Goal: Obtain resource: Obtain resource

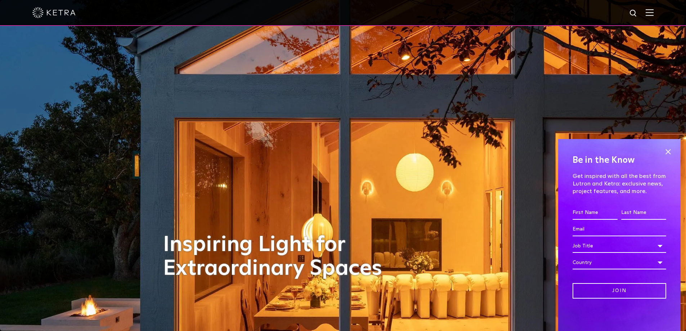
click at [653, 12] on img at bounding box center [650, 12] width 8 height 7
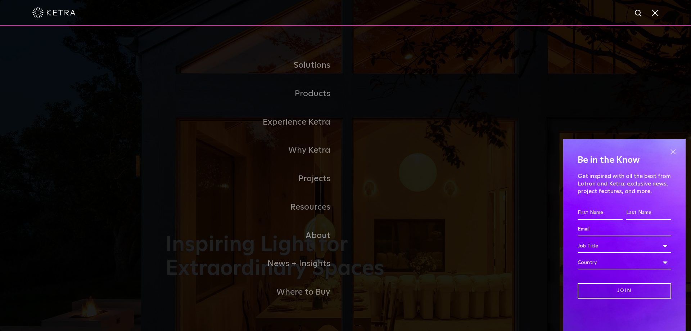
click at [673, 149] on span at bounding box center [673, 151] width 11 height 11
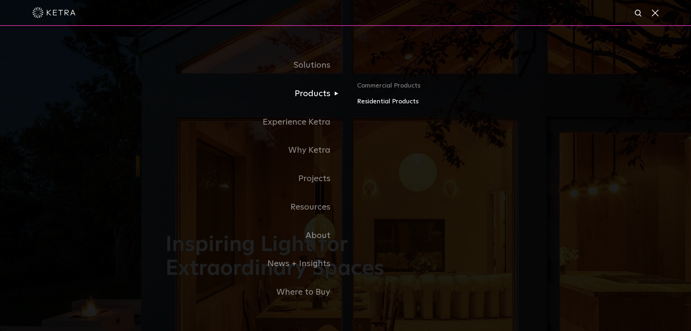
click at [377, 103] on link "Residential Products" at bounding box center [441, 101] width 168 height 10
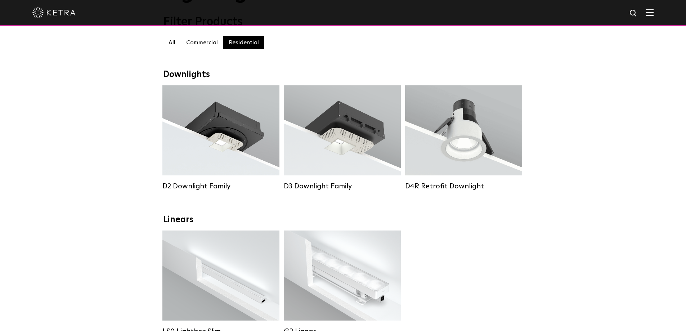
scroll to position [72, 0]
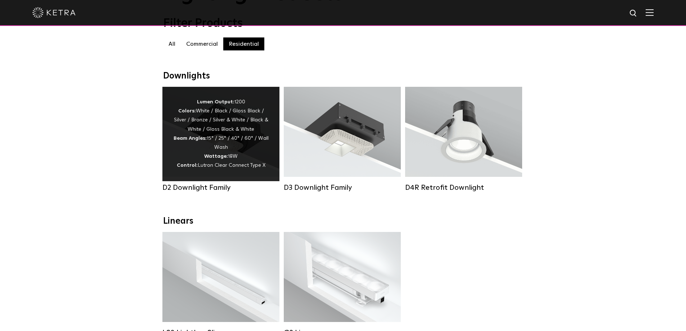
click at [216, 149] on div "Lumen Output: 1200 Colors: White / Black / Gloss Black / Silver / Bronze / Silv…" at bounding box center [220, 134] width 95 height 73
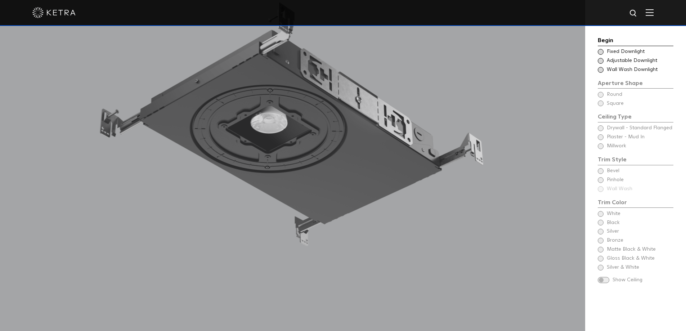
scroll to position [756, 0]
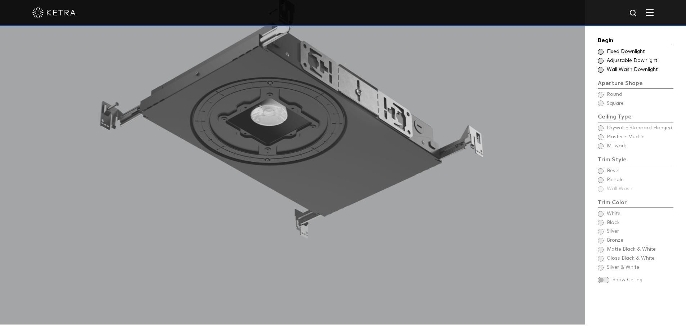
click at [599, 62] on span at bounding box center [601, 61] width 6 height 6
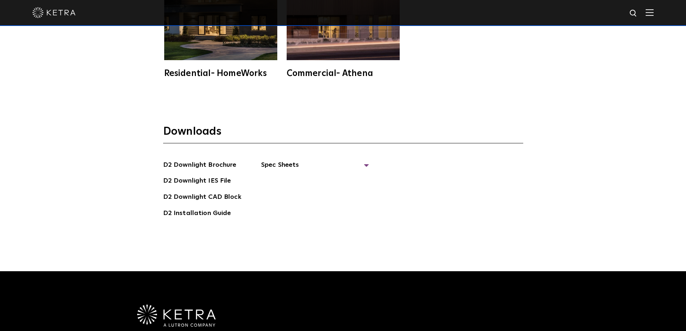
scroll to position [2088, 0]
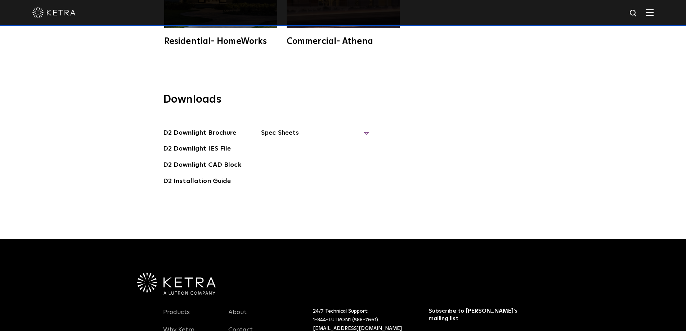
click at [280, 128] on span "Spec Sheets" at bounding box center [315, 136] width 108 height 16
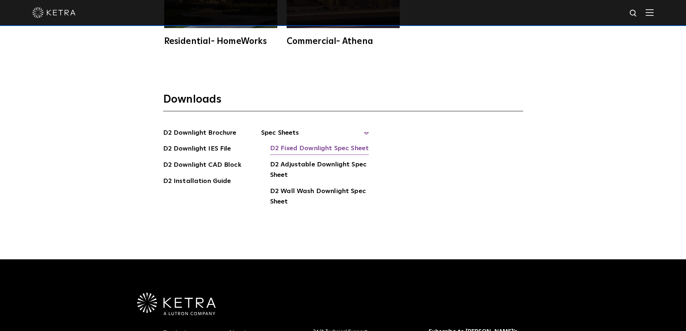
click at [328, 143] on link "D2 Fixed Downlight Spec Sheet" at bounding box center [319, 149] width 99 height 12
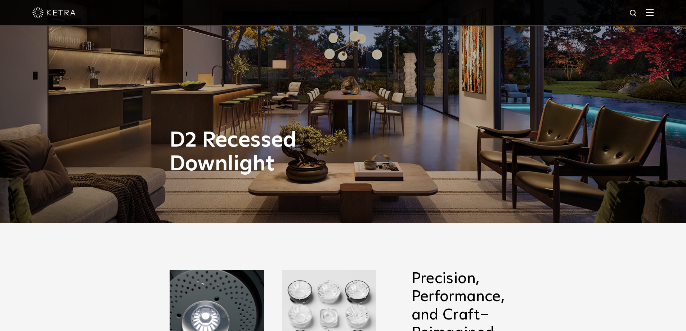
scroll to position [0, 0]
